Goal: Transaction & Acquisition: Purchase product/service

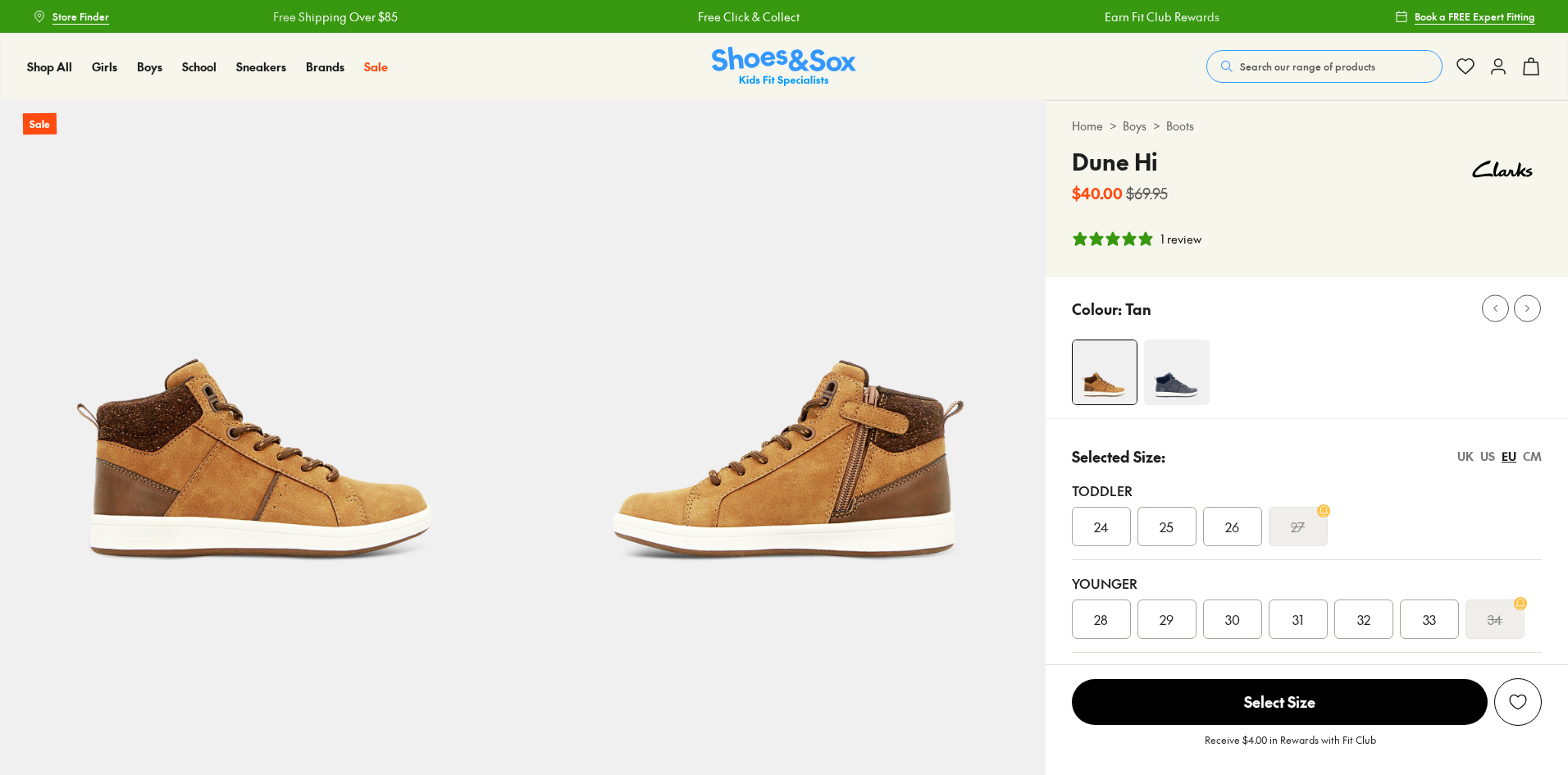
select select "*"
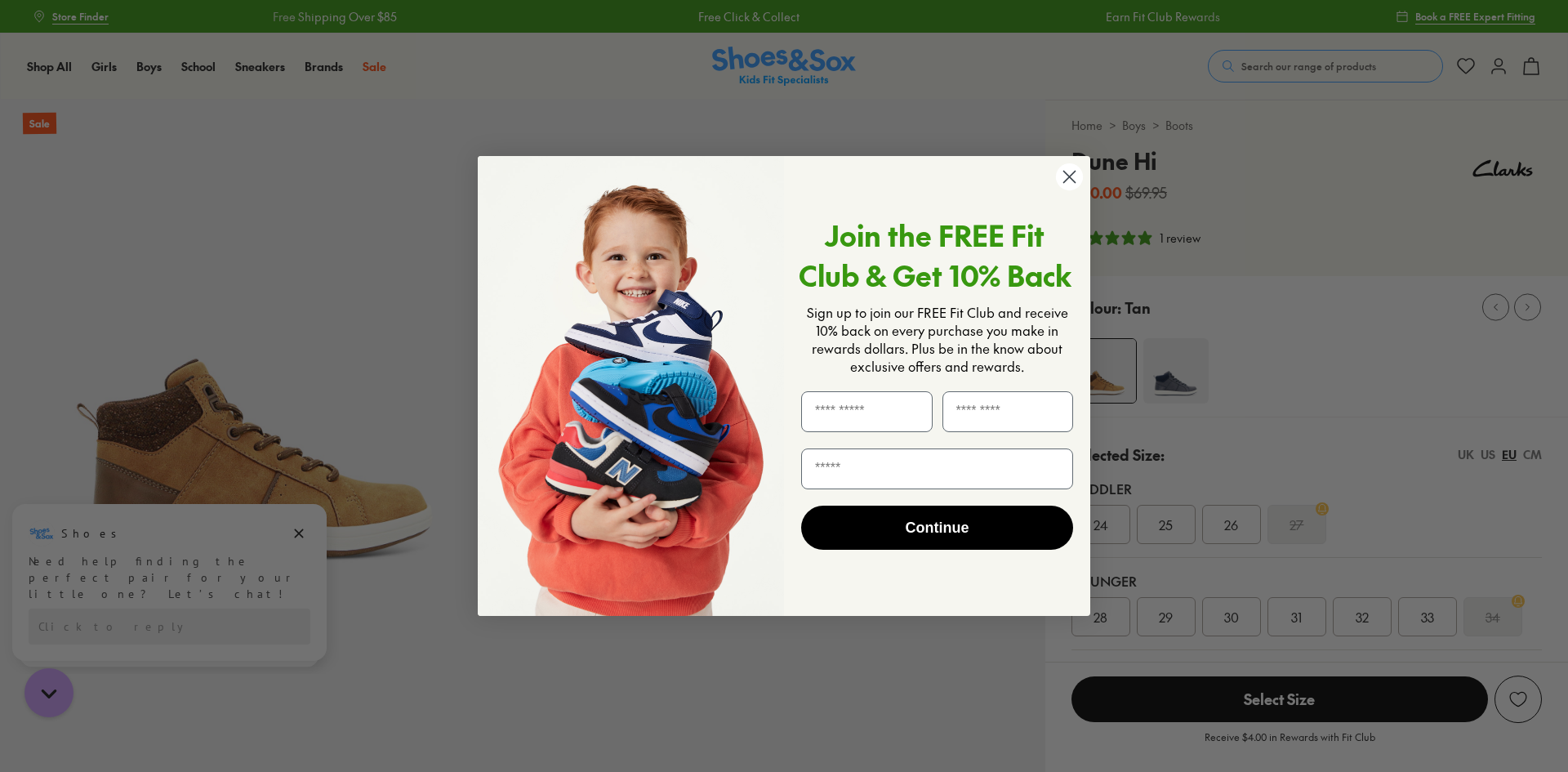
click at [1065, 172] on icon "Close dialog" at bounding box center [1070, 177] width 12 height 12
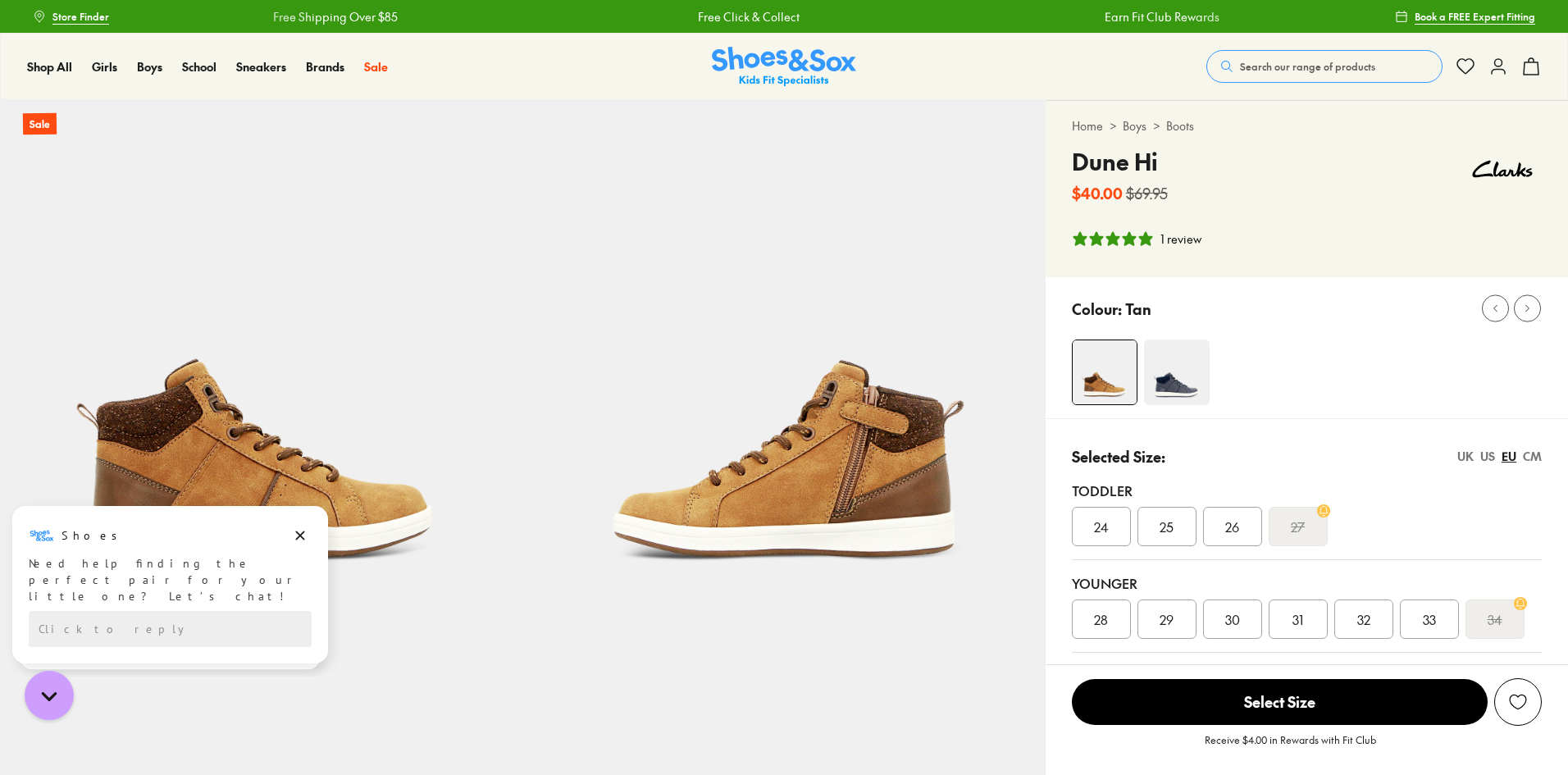
click at [1137, 128] on link "Boys" at bounding box center [1134, 126] width 24 height 17
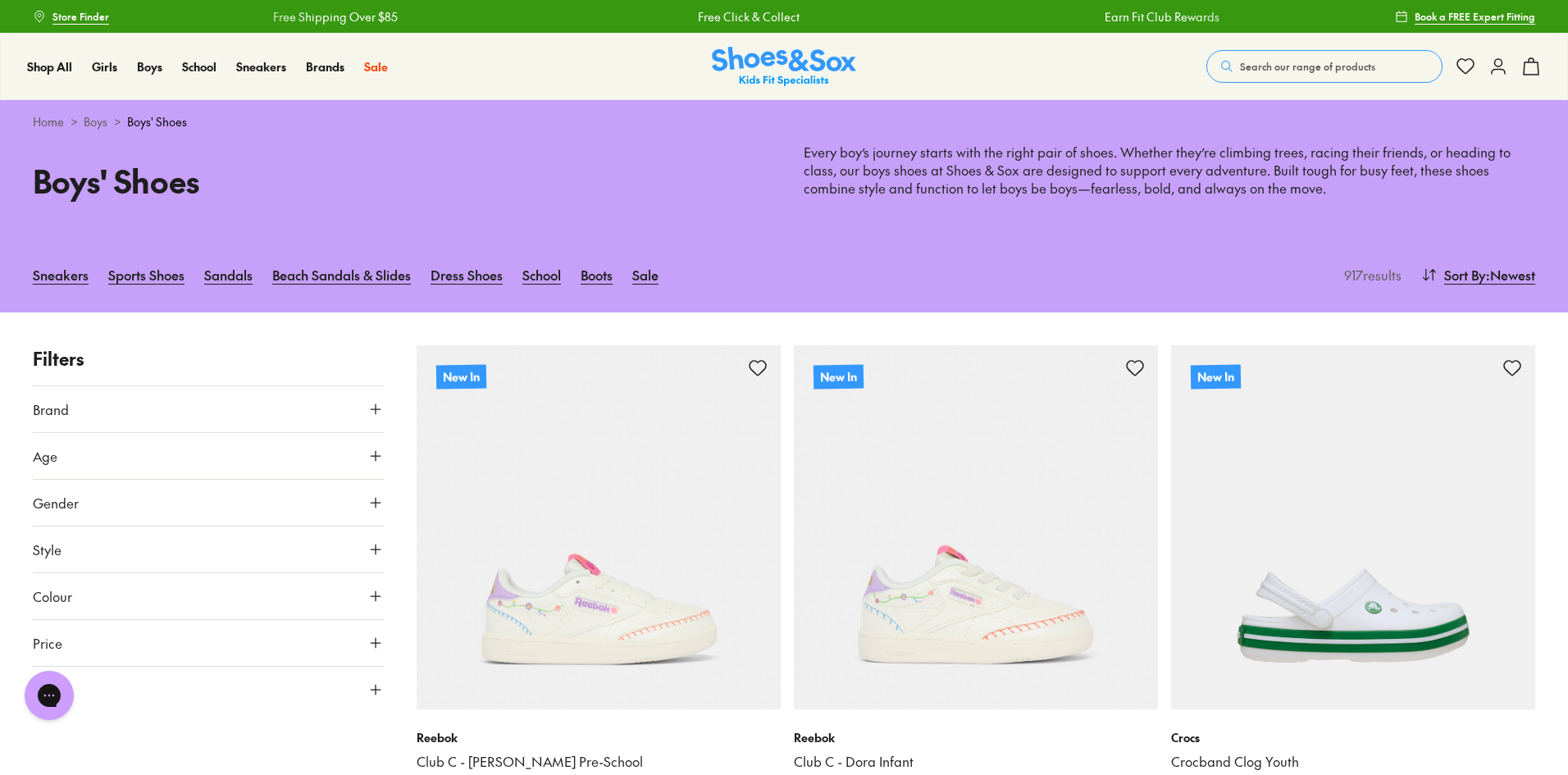
click at [378, 457] on icon at bounding box center [376, 457] width 17 height 17
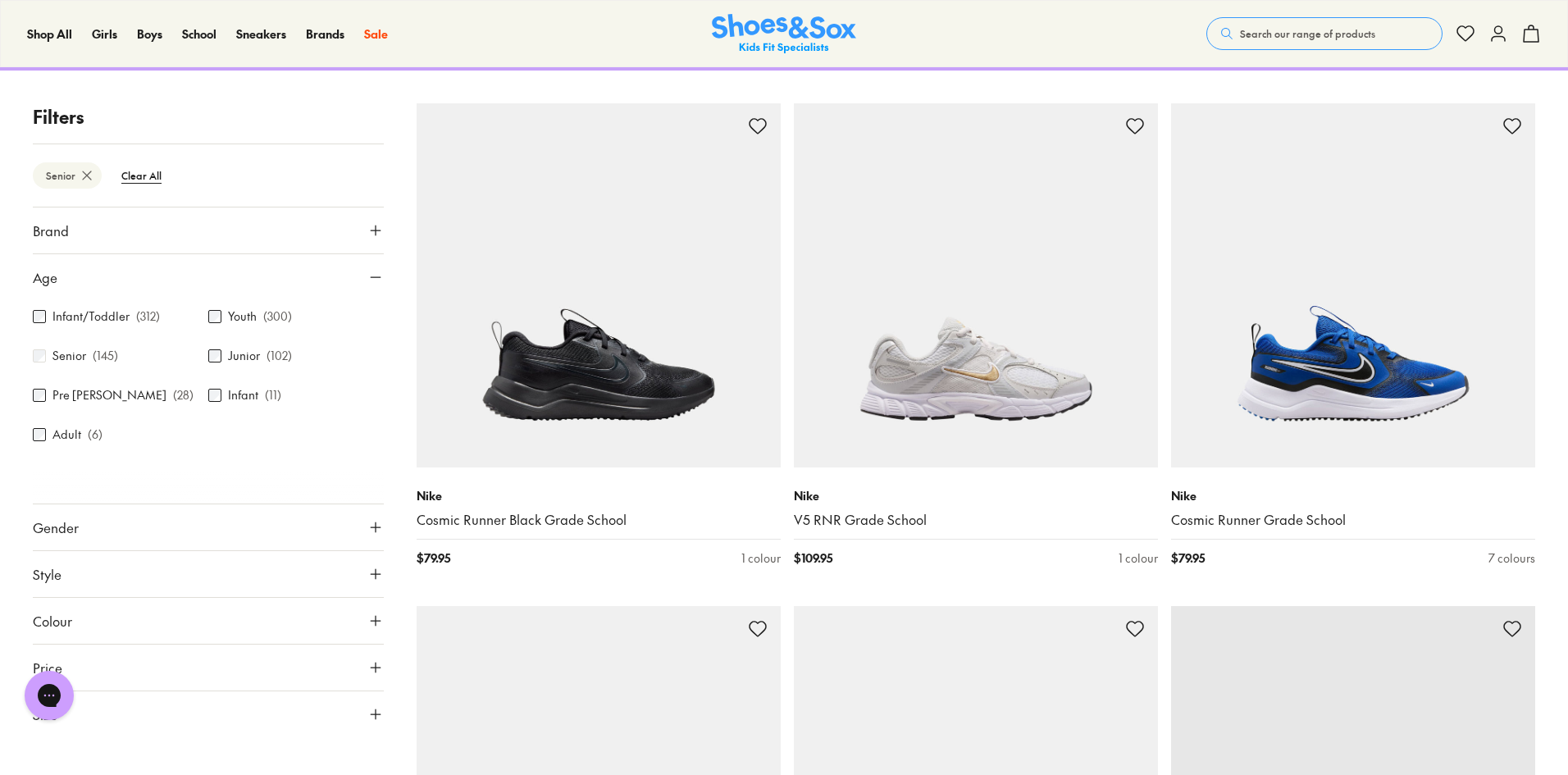
scroll to position [234, 0]
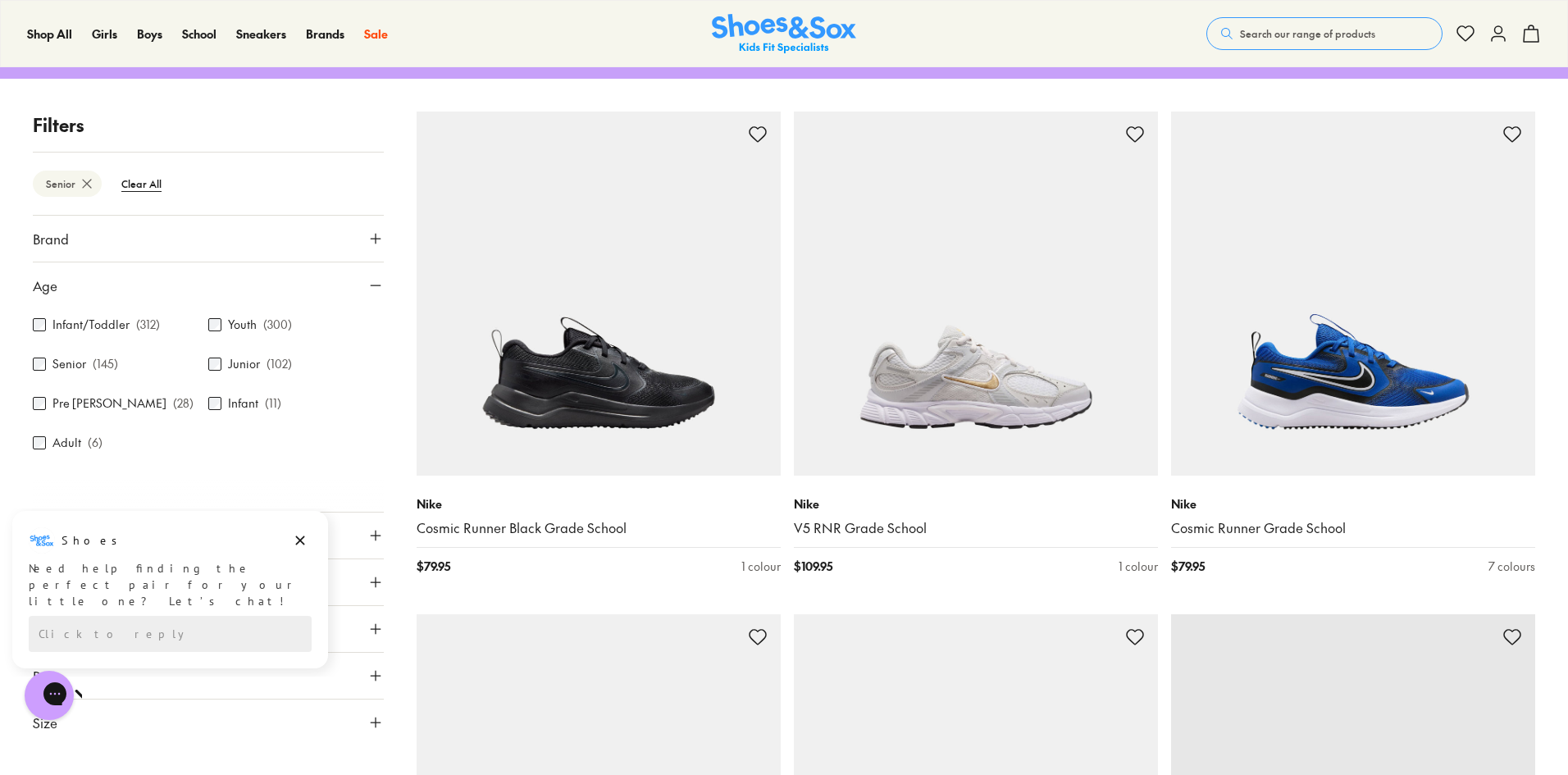
click at [377, 721] on icon at bounding box center [376, 723] width 17 height 17
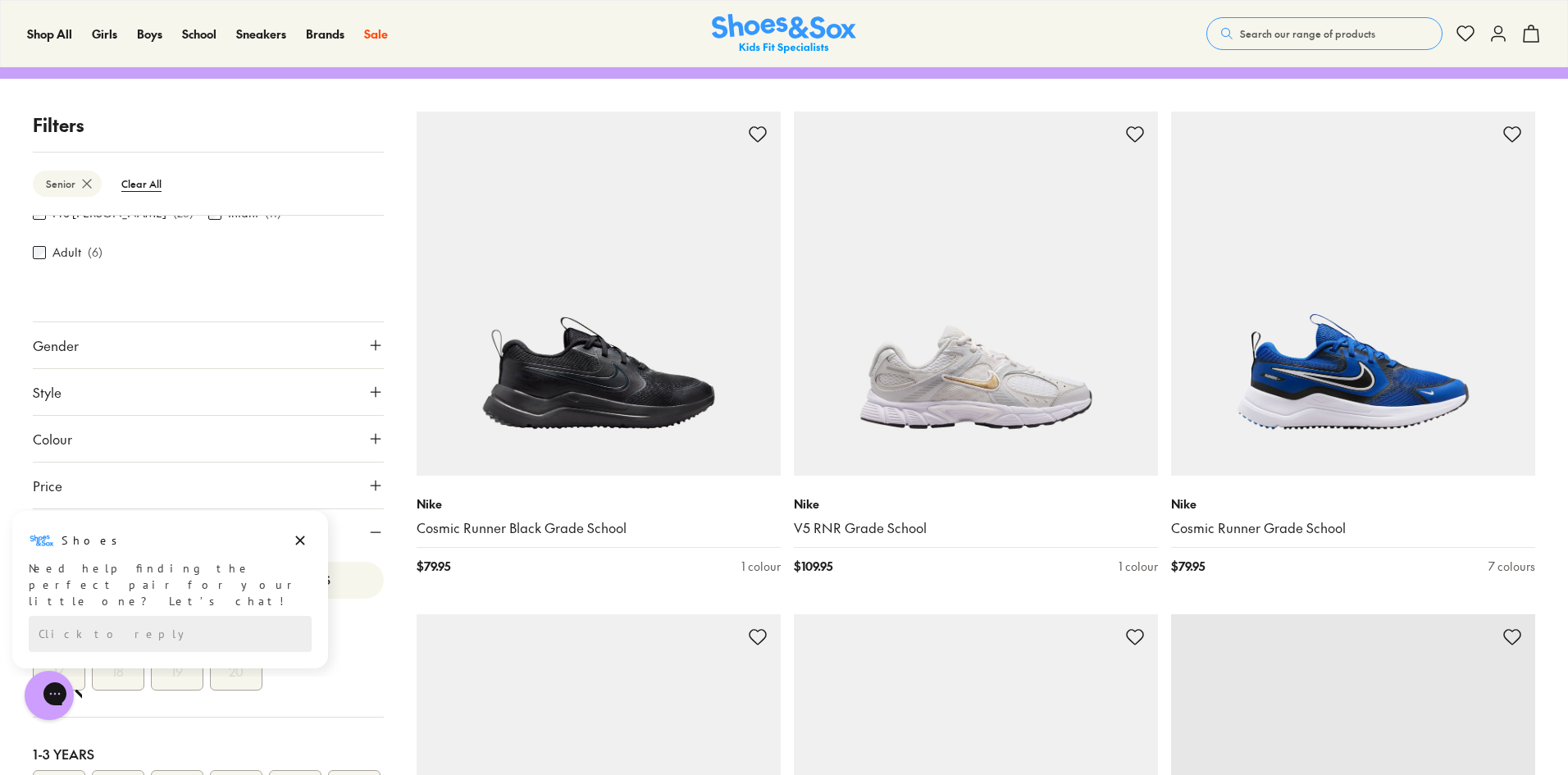
scroll to position [205, 0]
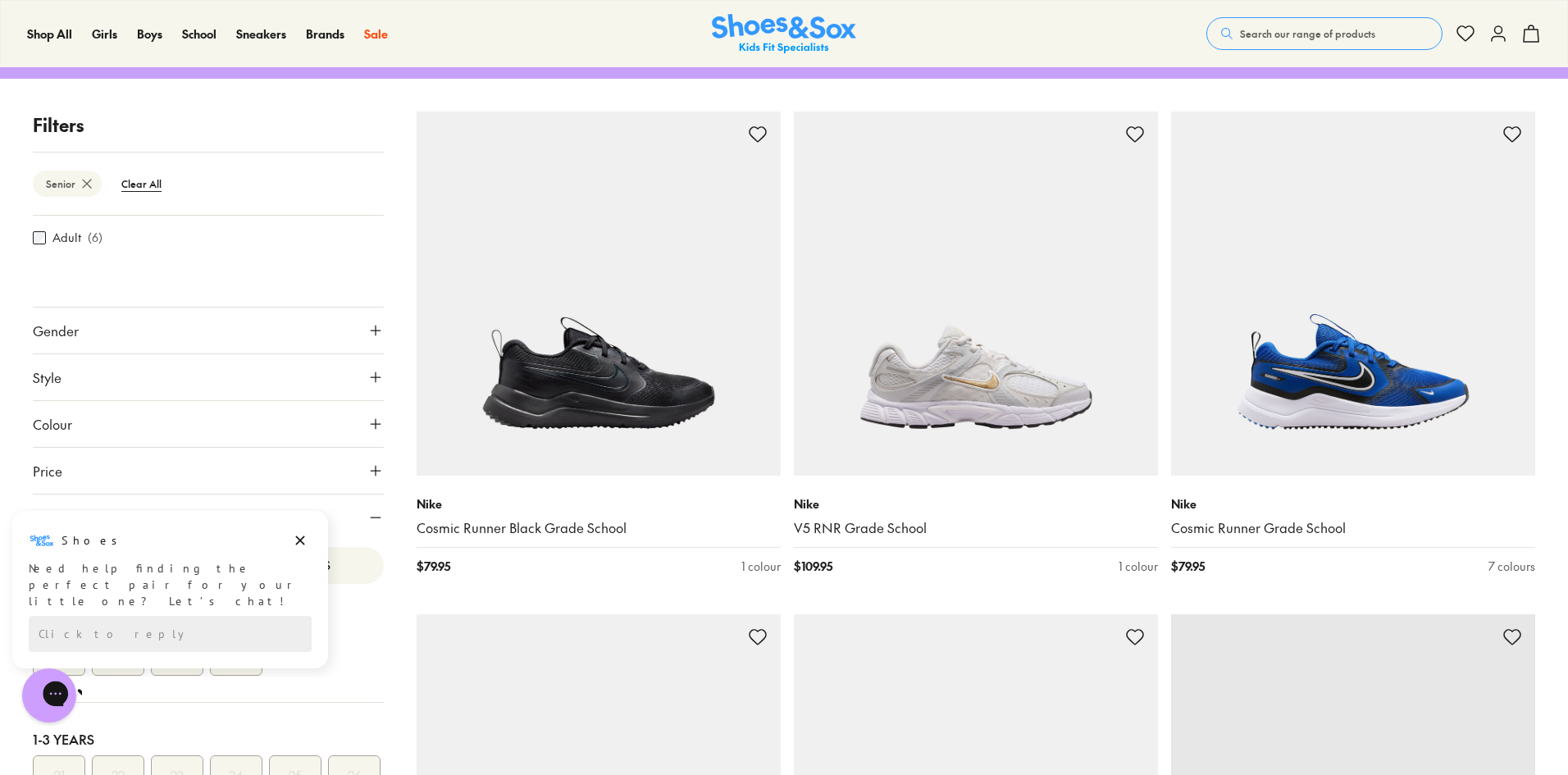
click at [104, 706] on div "Gorgias live chat" at bounding box center [113, 696] width 18 height 23
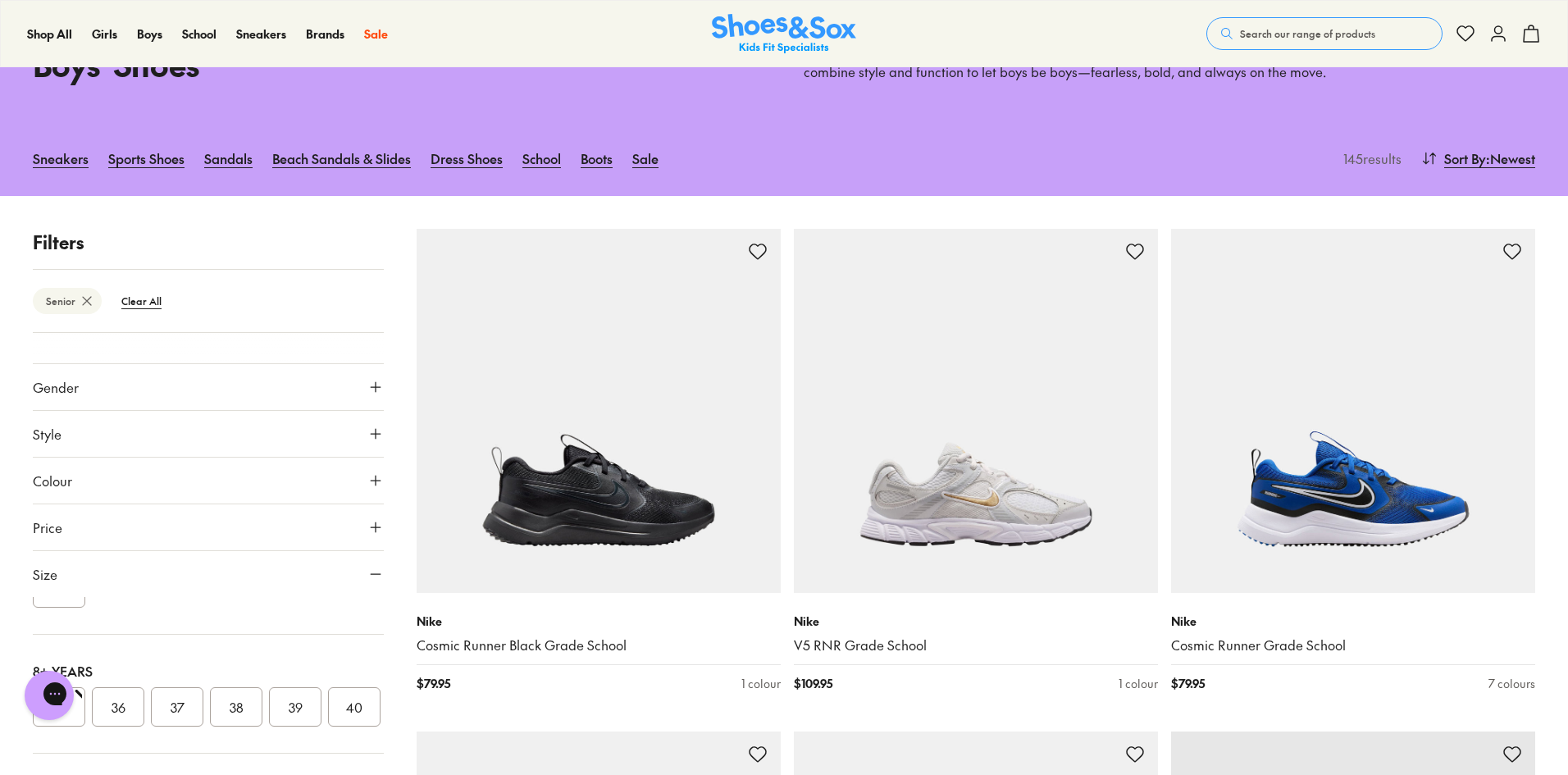
scroll to position [102, 0]
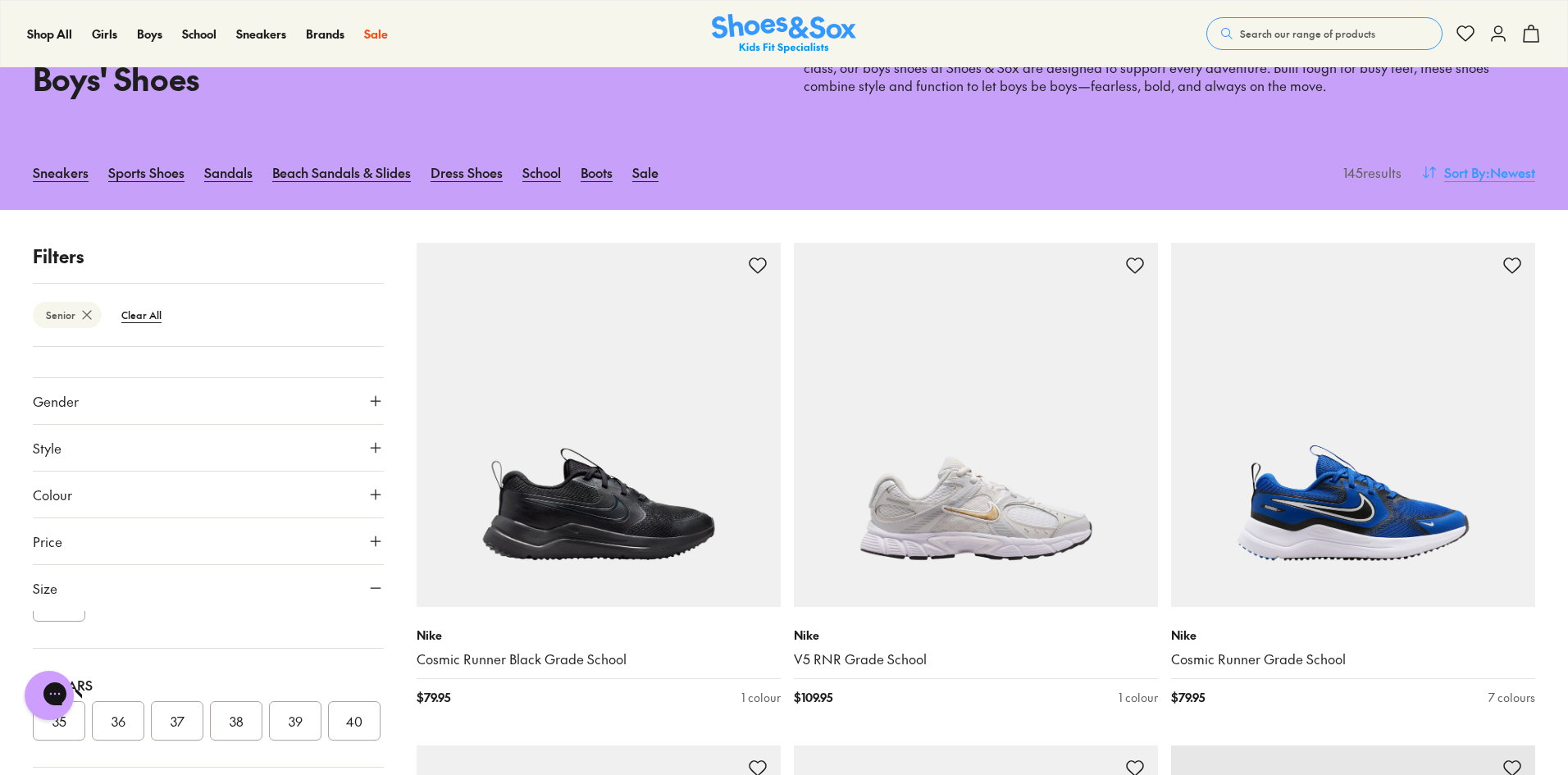
click at [1495, 175] on span ": Newest" at bounding box center [1510, 172] width 49 height 20
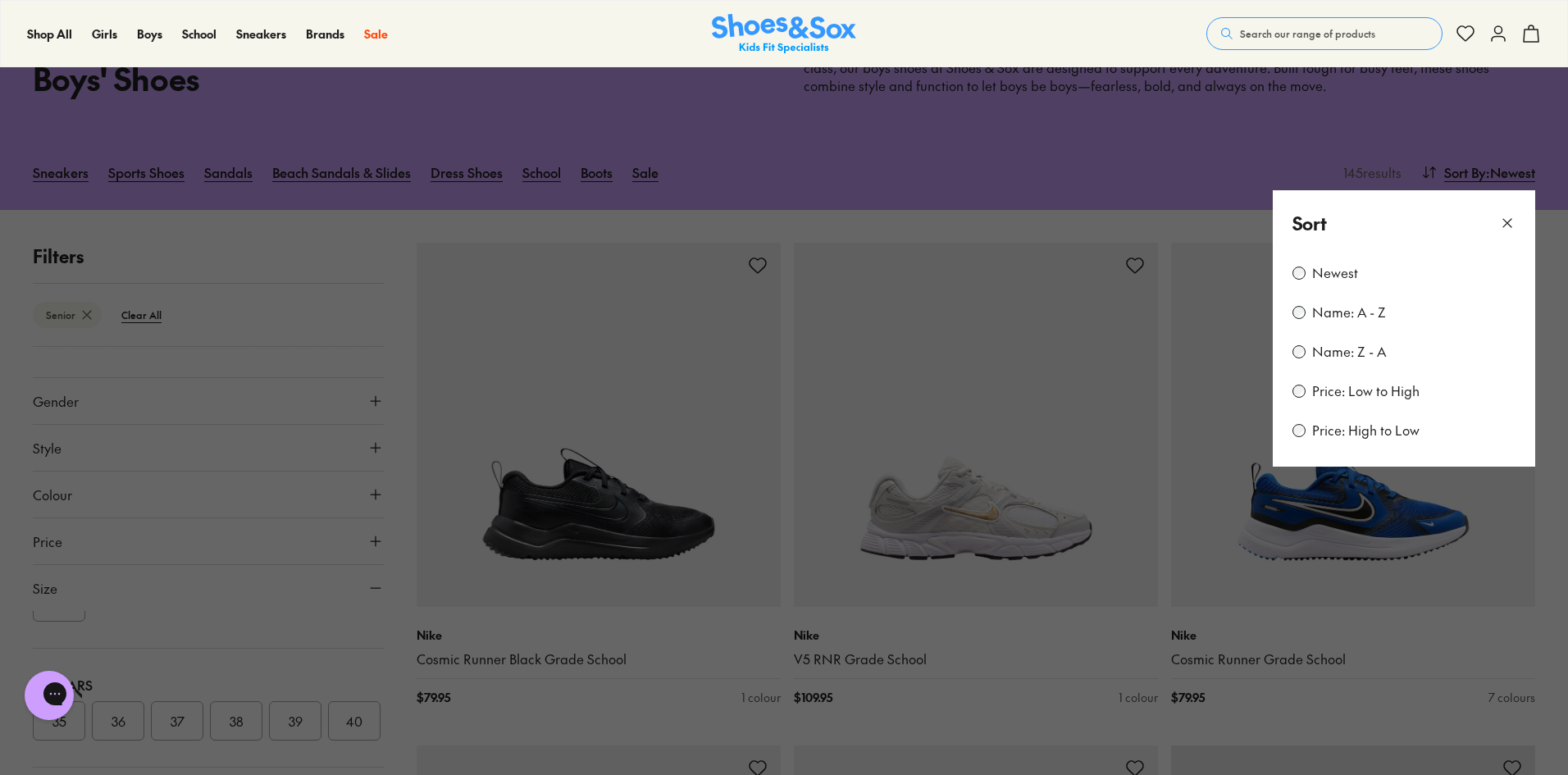
click at [1382, 388] on label "Price: Low to High" at bounding box center [1365, 392] width 107 height 18
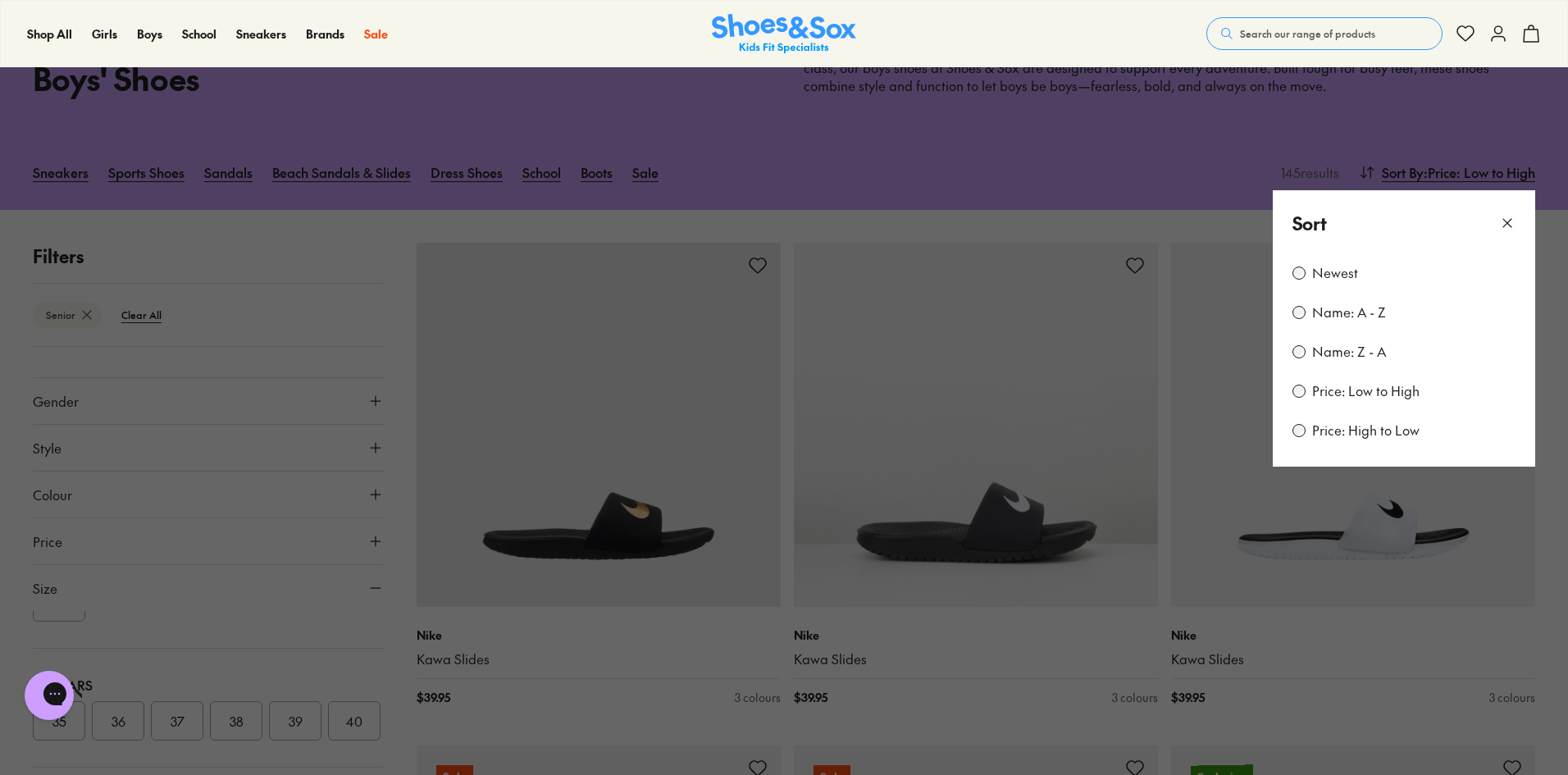
click at [1562, 417] on button at bounding box center [784, 388] width 1568 height 775
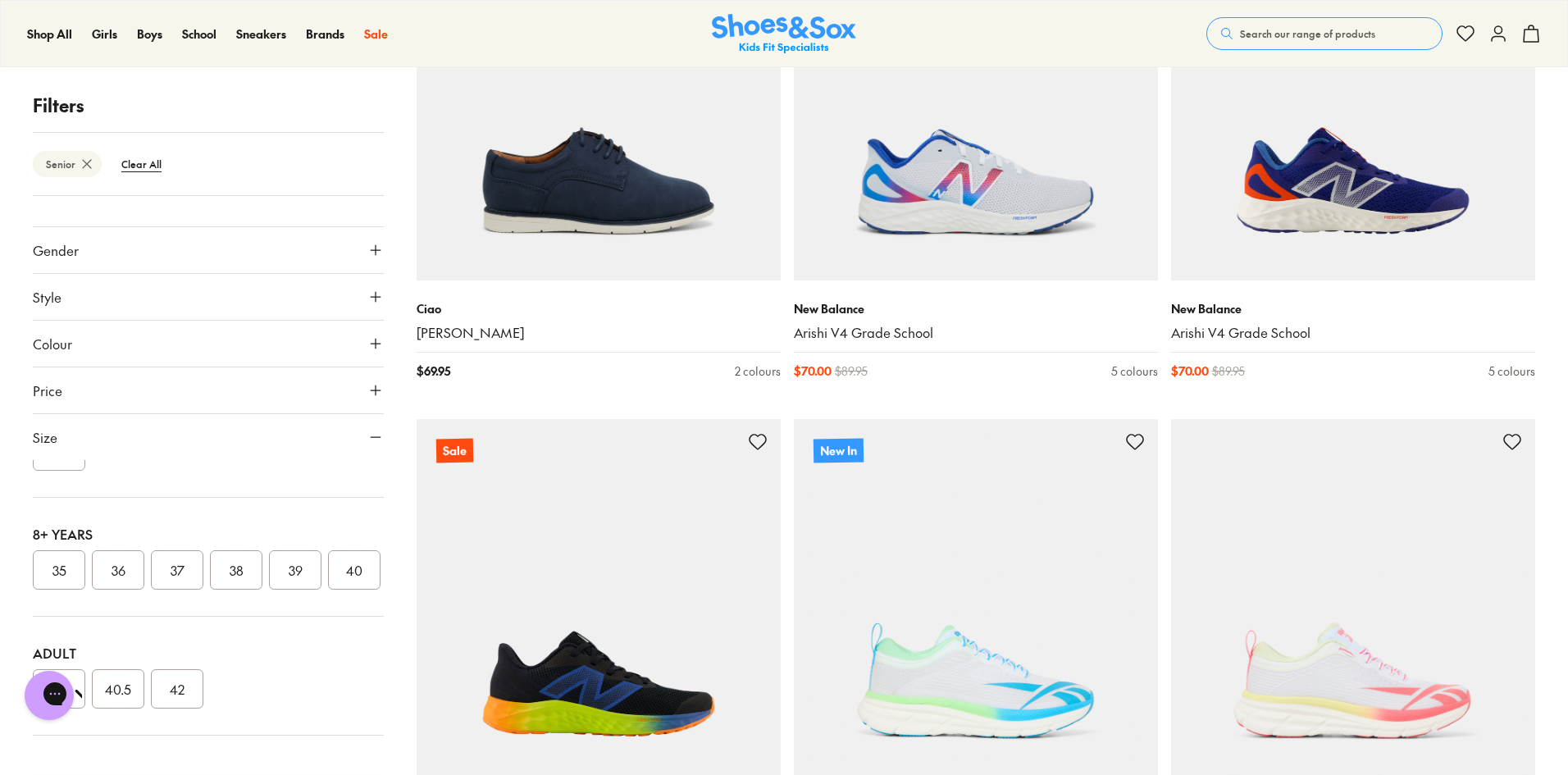
scroll to position [3183, 0]
